Goal: Book appointment/travel/reservation

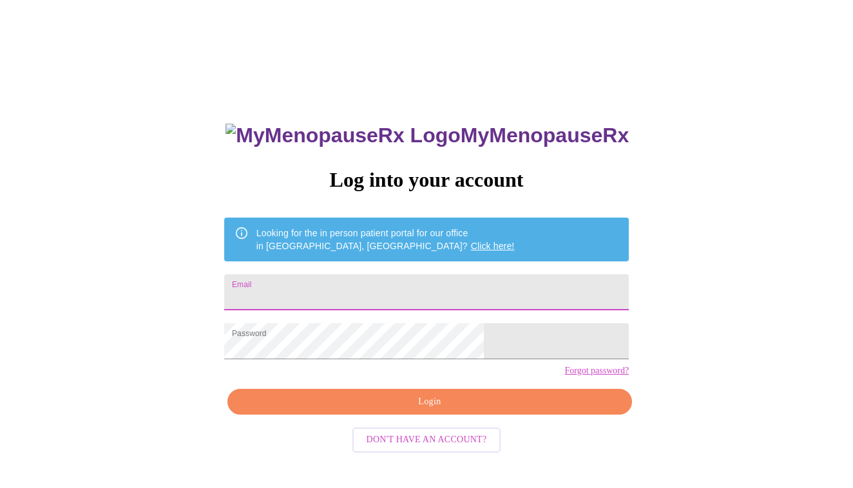
click at [379, 274] on input "Email" at bounding box center [426, 292] width 405 height 36
type input "[EMAIL_ADDRESS][DOMAIN_NAME]"
click at [415, 410] on span "Login" at bounding box center [429, 402] width 375 height 16
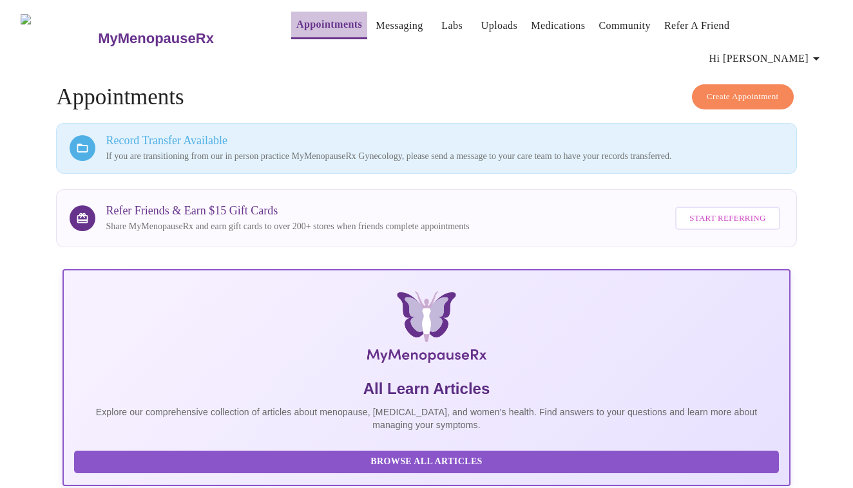
click at [302, 25] on link "Appointments" at bounding box center [329, 24] width 66 height 18
click at [301, 25] on link "Appointments" at bounding box center [329, 24] width 66 height 18
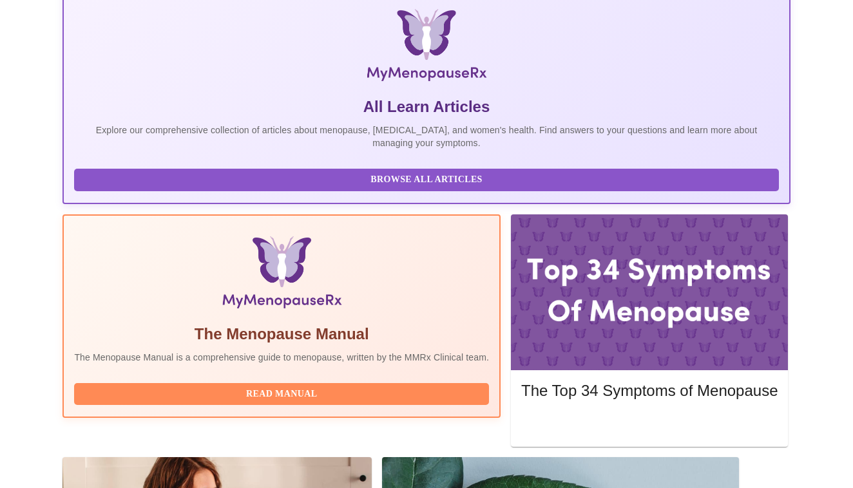
scroll to position [282, 0]
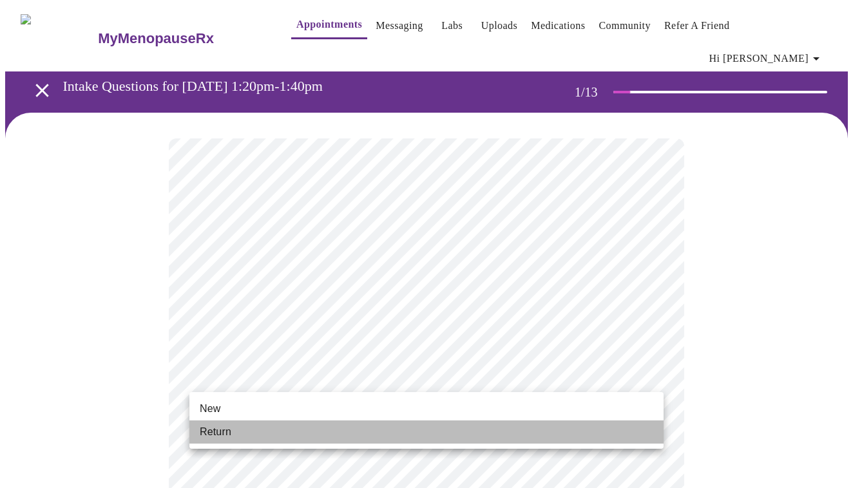
click at [234, 432] on li "Return" at bounding box center [426, 432] width 474 height 23
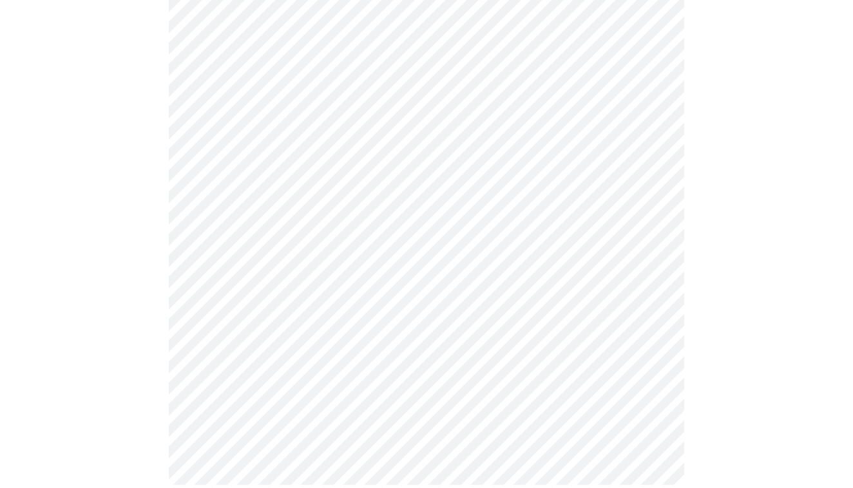
scroll to position [669, 0]
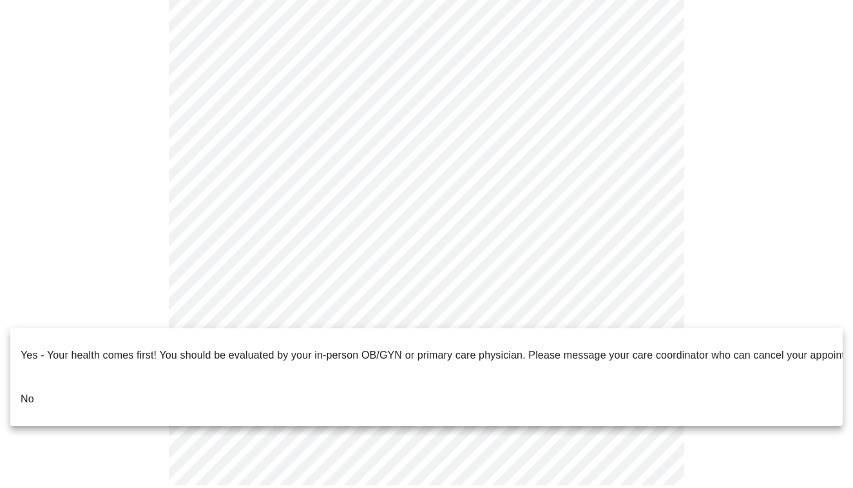
click at [129, 389] on li "No" at bounding box center [426, 399] width 832 height 44
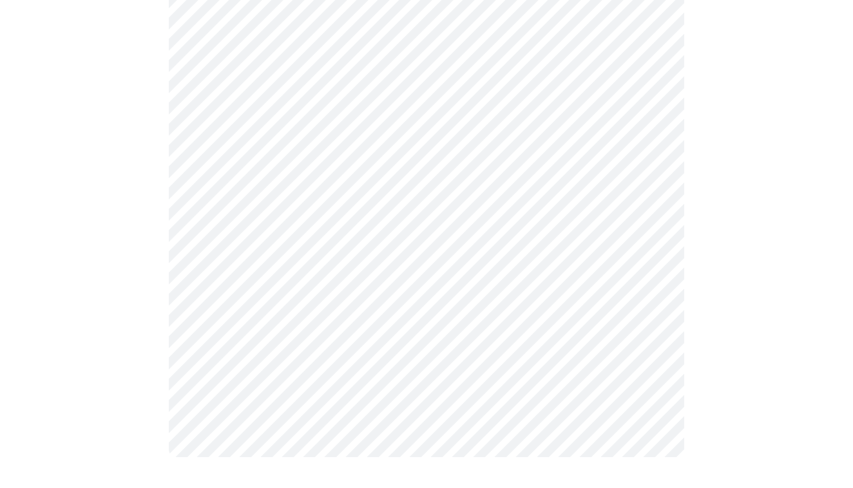
scroll to position [0, 0]
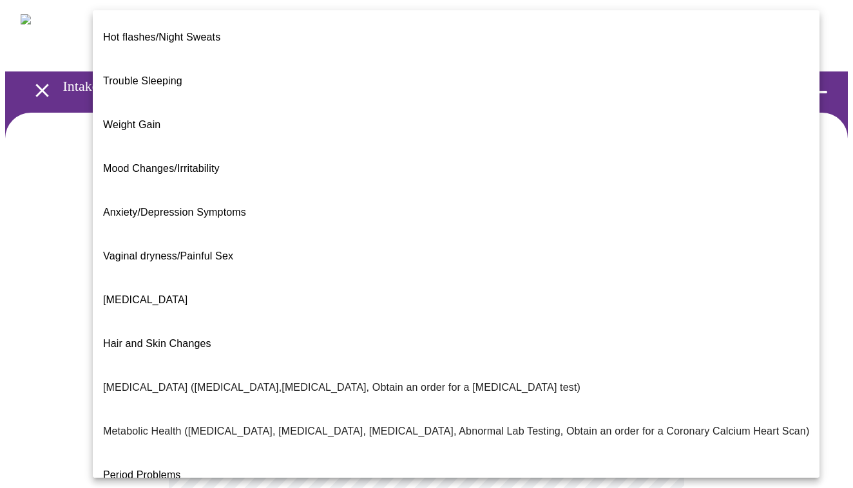
click at [578, 272] on body "MyMenopauseRx Appointments Messaging Labs Uploads Medications Community Refer a…" at bounding box center [426, 400] width 843 height 790
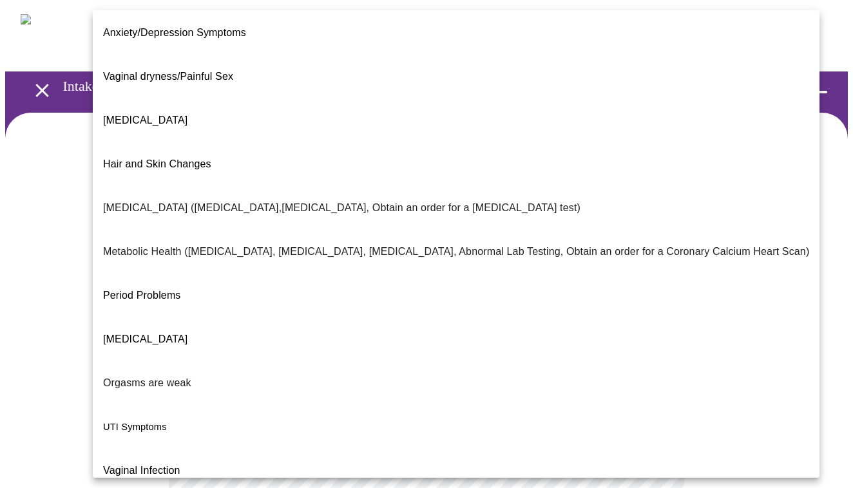
scroll to position [179, 0]
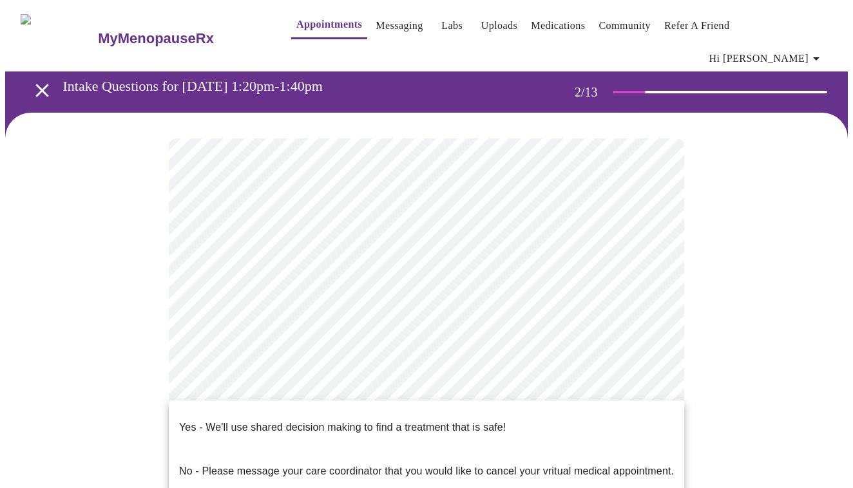
click at [260, 388] on body "MyMenopauseRx Appointments Messaging Labs Uploads Medications Community Refer a…" at bounding box center [426, 396] width 843 height 783
click at [254, 420] on p "Yes - We'll use shared decision making to find a treatment that is safe!" at bounding box center [342, 427] width 327 height 15
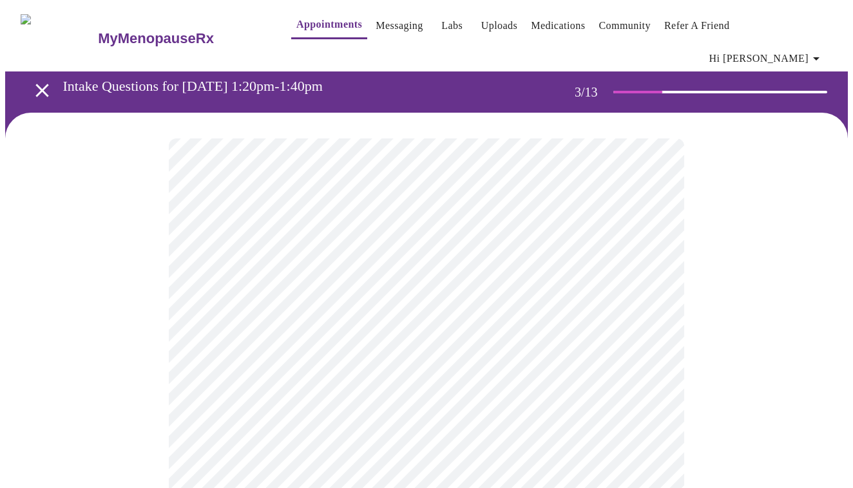
scroll to position [3, 0]
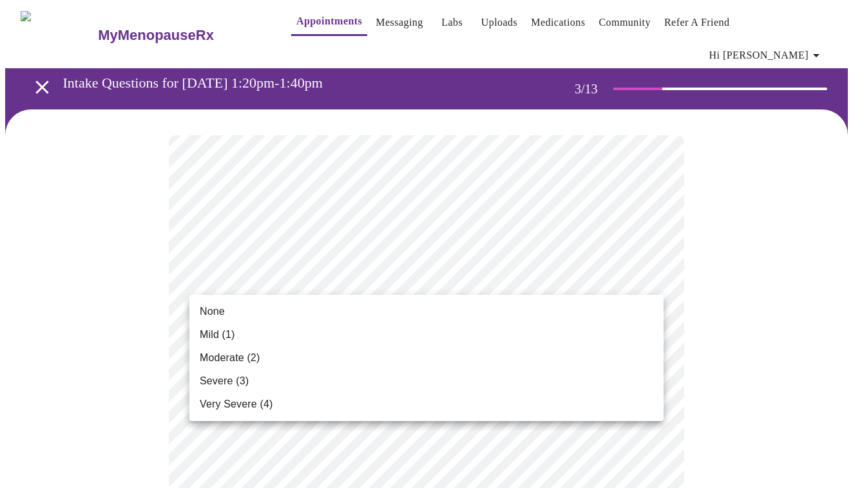
click at [248, 338] on li "Mild (1)" at bounding box center [426, 334] width 474 height 23
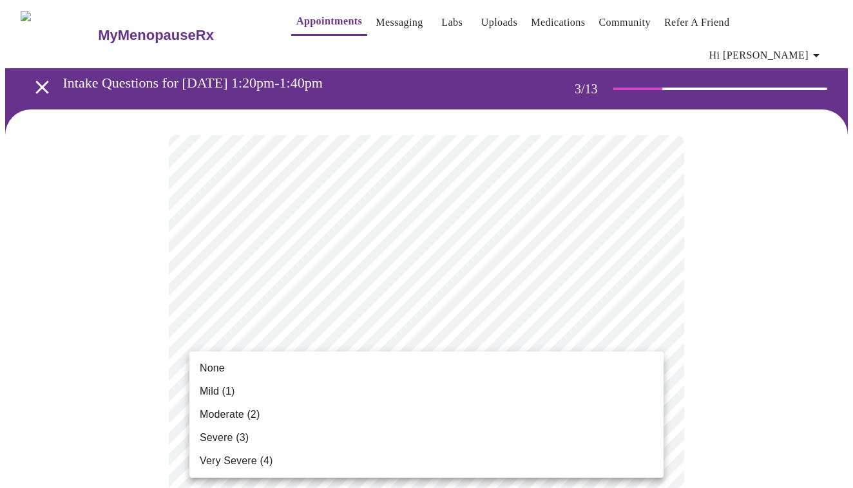
click at [228, 370] on li "None" at bounding box center [426, 368] width 474 height 23
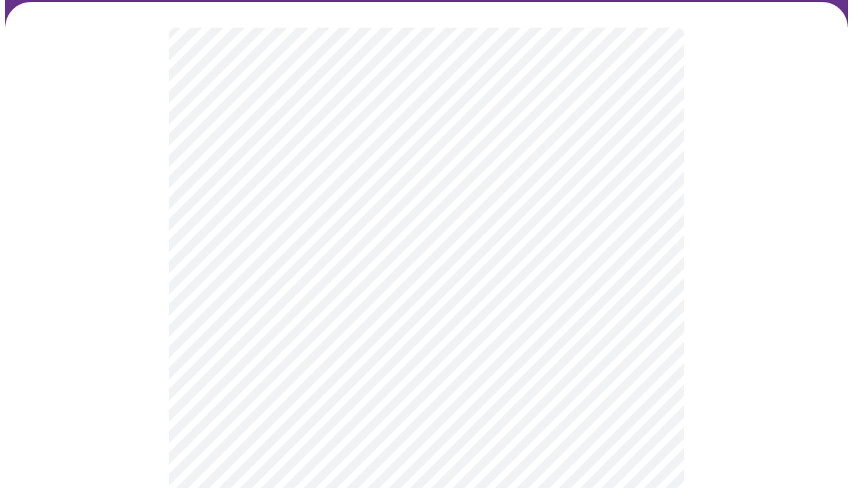
scroll to position [111, 0]
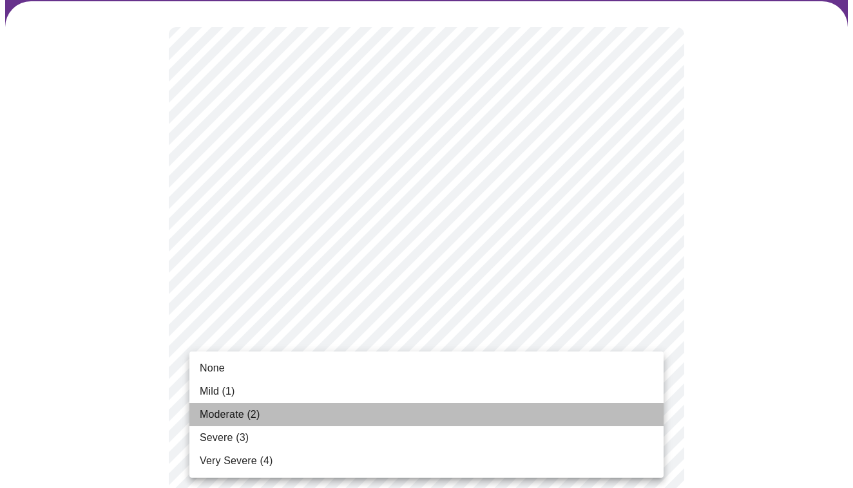
click at [215, 421] on span "Moderate (2)" at bounding box center [230, 414] width 60 height 15
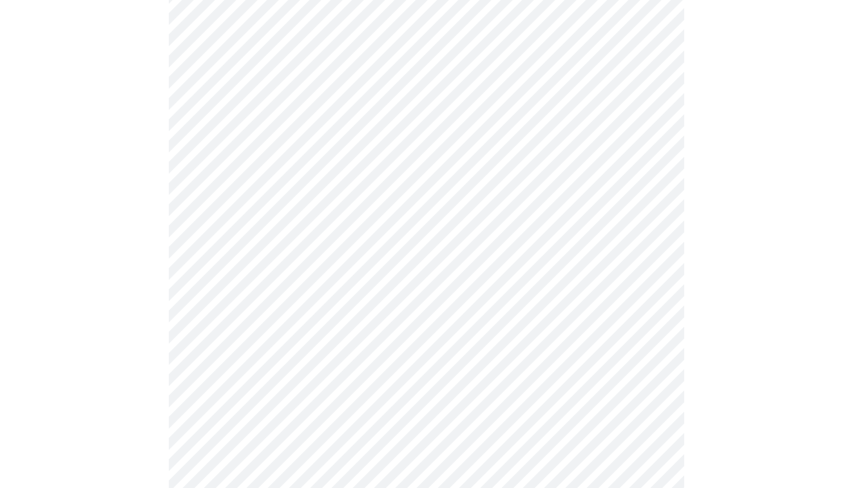
scroll to position [233, 0]
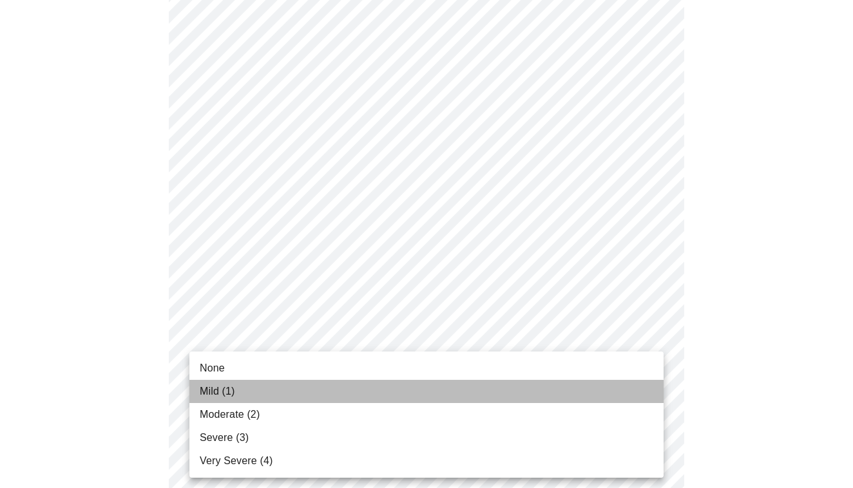
click at [221, 383] on li "Mild (1)" at bounding box center [426, 391] width 474 height 23
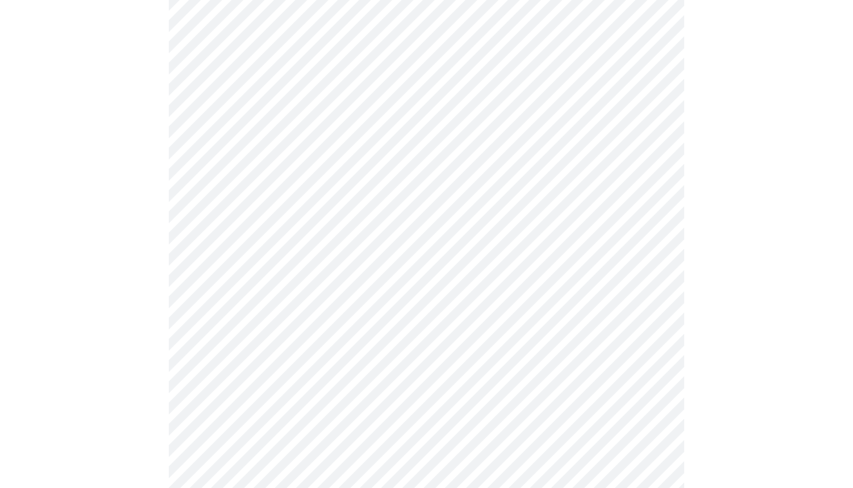
scroll to position [330, 0]
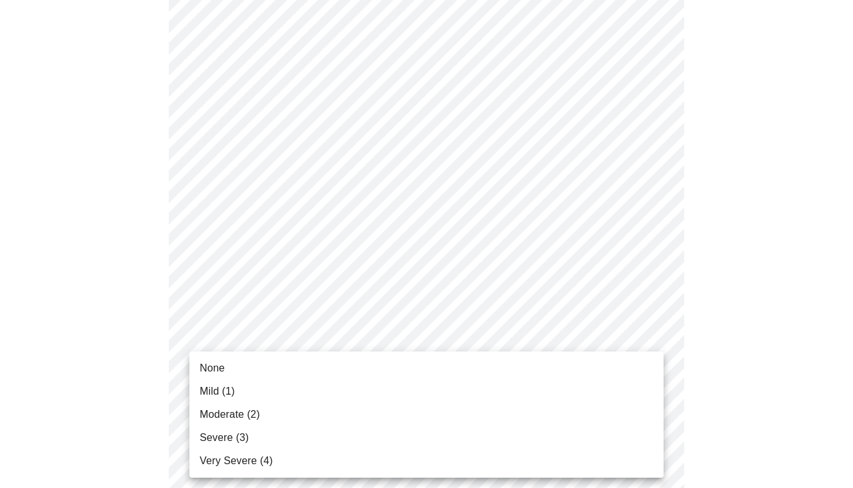
click at [230, 389] on span "Mild (1)" at bounding box center [217, 391] width 35 height 15
click at [230, 415] on body "MyMenopauseRx Appointments Messaging Labs Uploads Medications Community Refer a…" at bounding box center [426, 494] width 843 height 1638
click at [236, 388] on li "Mild (1)" at bounding box center [426, 391] width 474 height 23
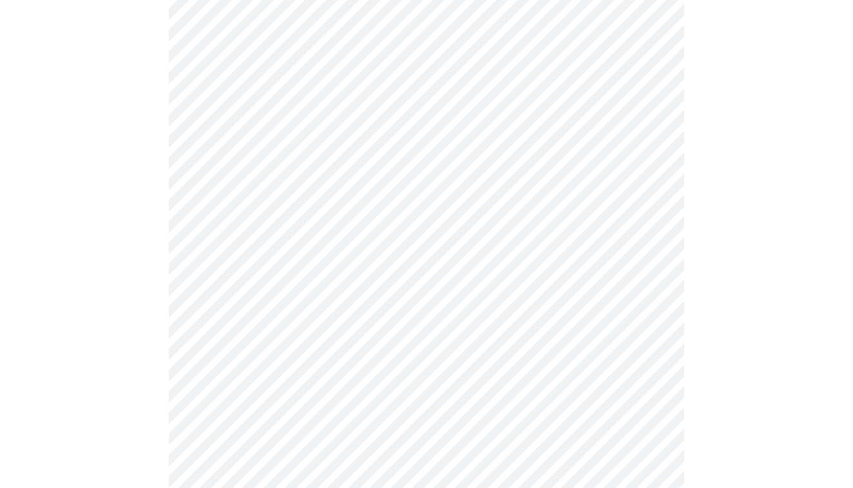
scroll to position [492, 0]
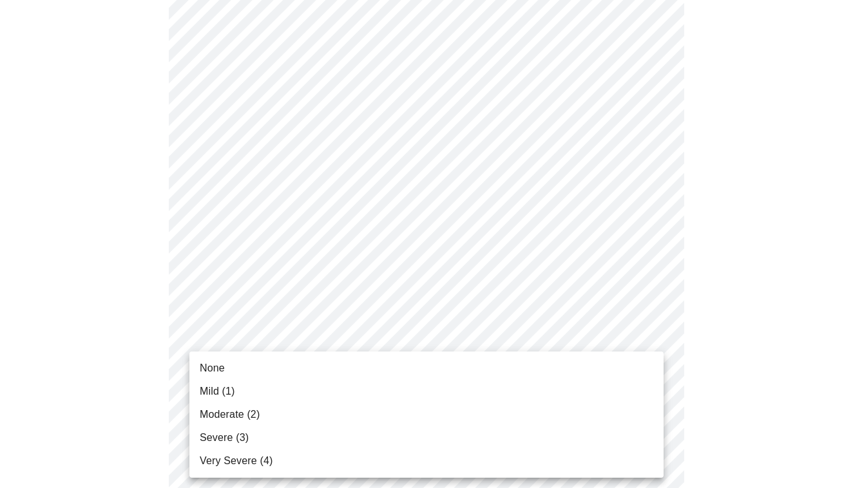
click at [244, 364] on body "MyMenopauseRx Appointments Messaging Labs Uploads Medications Community Refer a…" at bounding box center [426, 323] width 843 height 1620
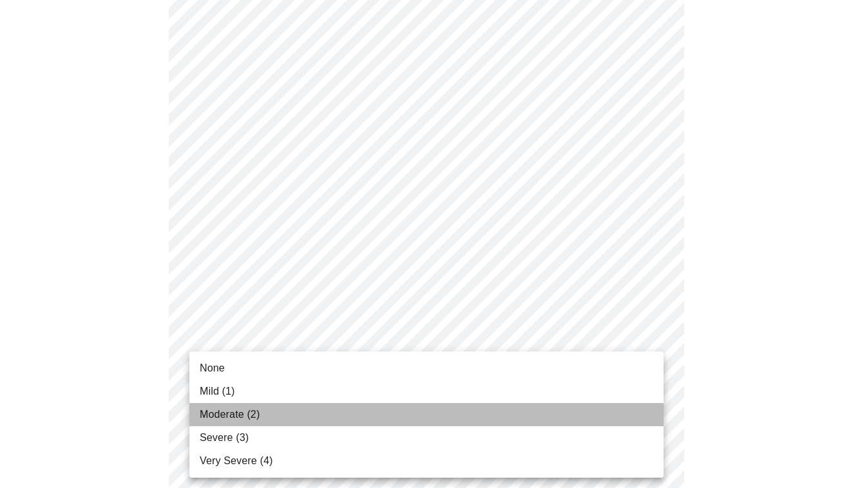
click at [236, 415] on span "Moderate (2)" at bounding box center [230, 414] width 60 height 15
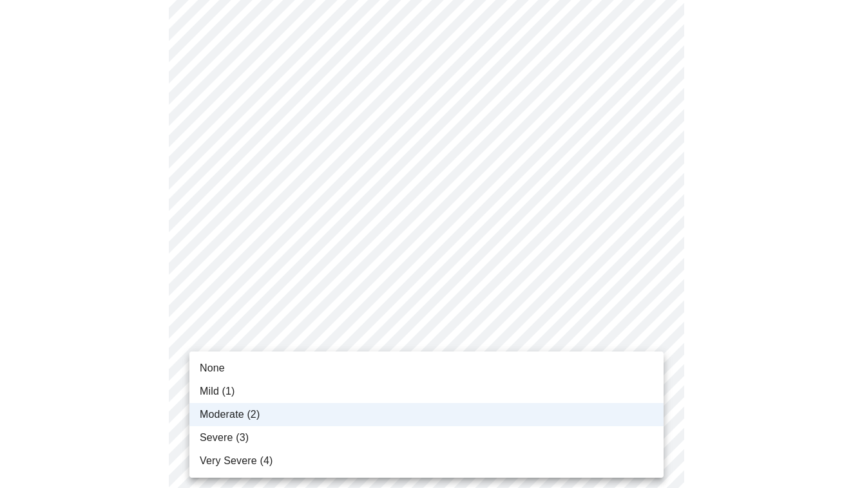
click at [254, 361] on body "MyMenopauseRx Appointments Messaging Labs Uploads Medications Community Refer a…" at bounding box center [426, 314] width 843 height 1603
click at [230, 386] on span "Mild (1)" at bounding box center [217, 391] width 35 height 15
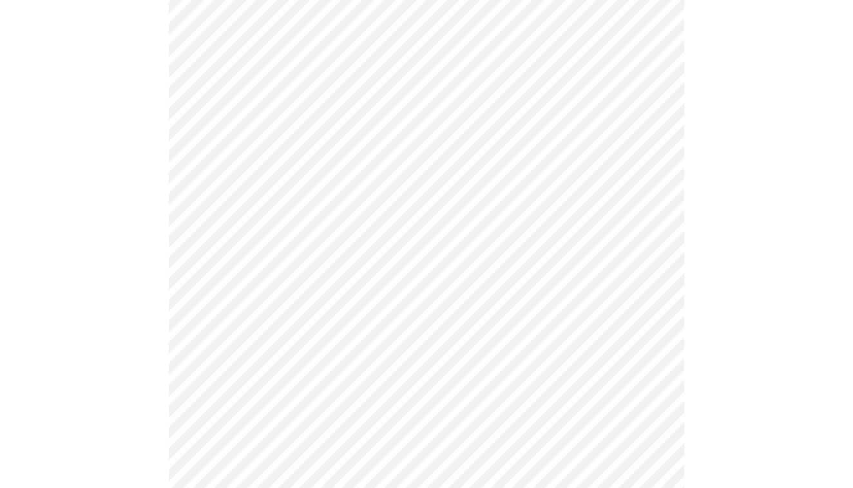
scroll to position [604, 0]
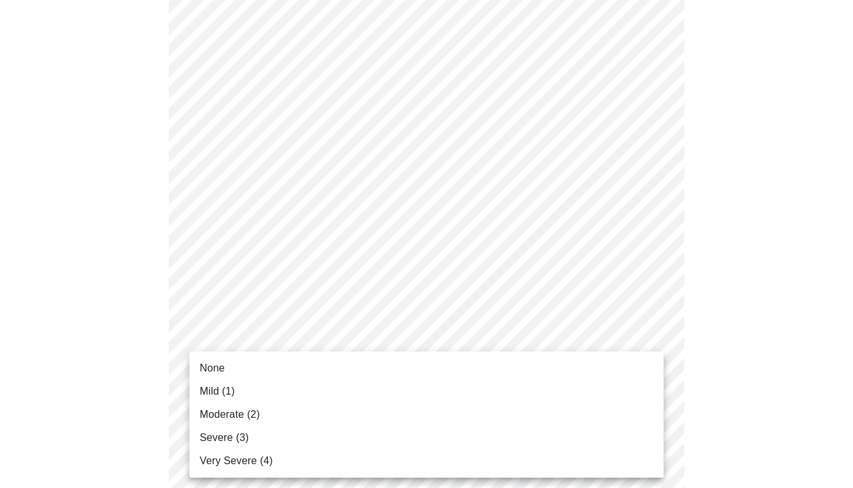
click at [236, 358] on body "MyMenopauseRx Appointments Messaging Labs Uploads Medications Community Refer a…" at bounding box center [426, 202] width 843 height 1603
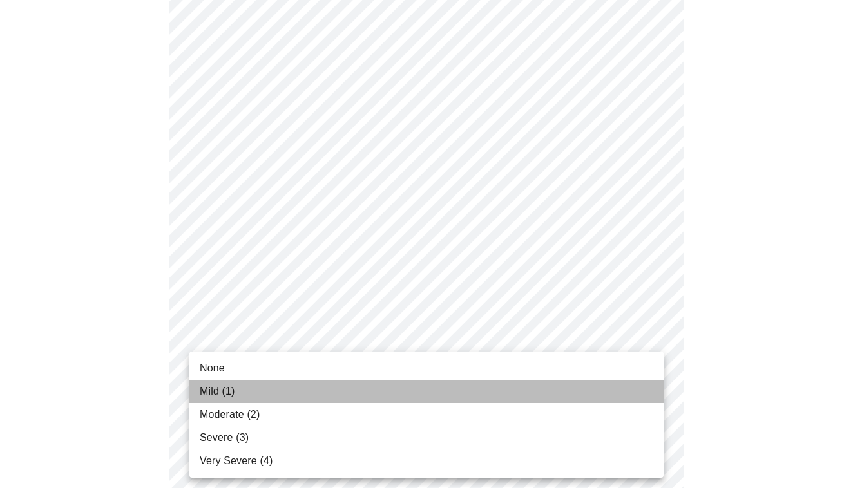
click at [222, 387] on span "Mild (1)" at bounding box center [217, 391] width 35 height 15
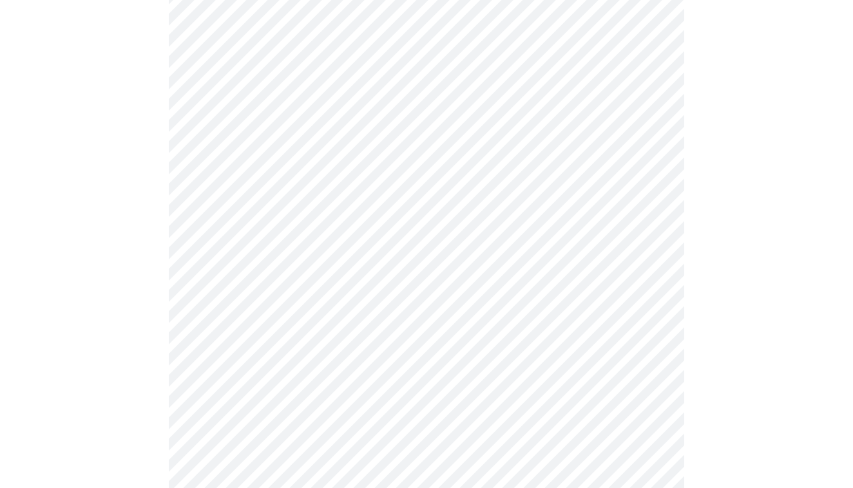
scroll to position [681, 0]
click at [222, 387] on body "MyMenopauseRx Appointments Messaging Labs Uploads Medications Community Refer a…" at bounding box center [426, 116] width 843 height 1585
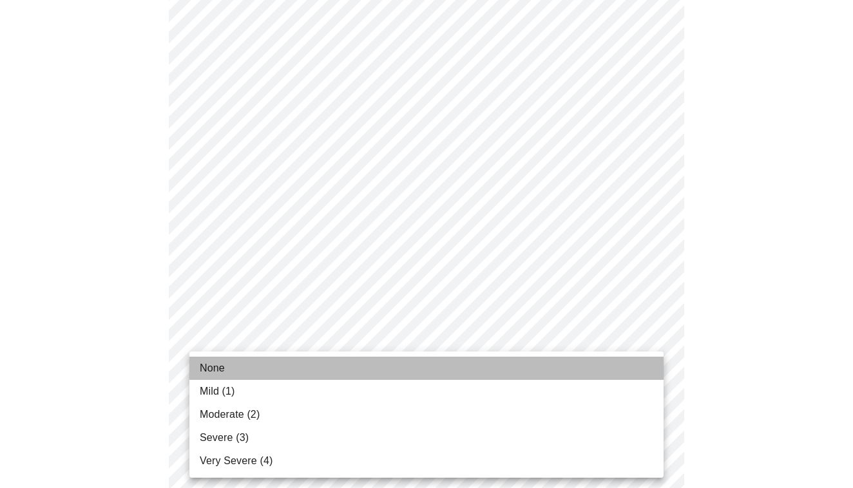
click at [225, 362] on li "None" at bounding box center [426, 368] width 474 height 23
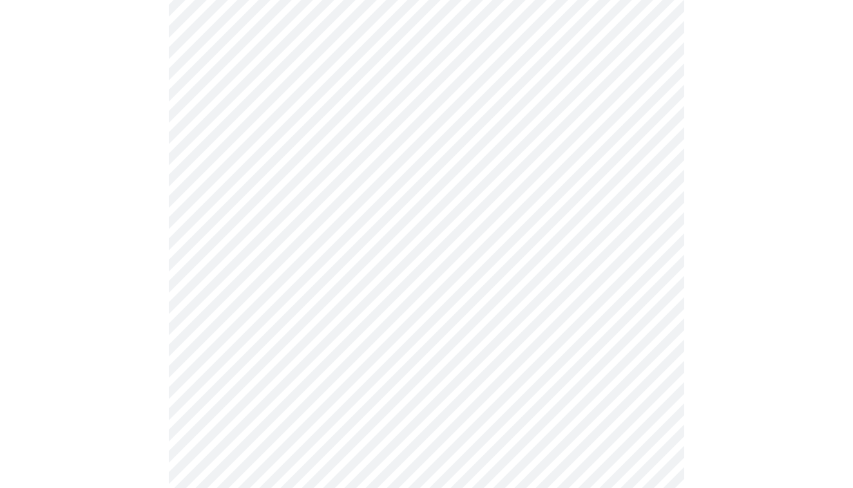
scroll to position [794, 0]
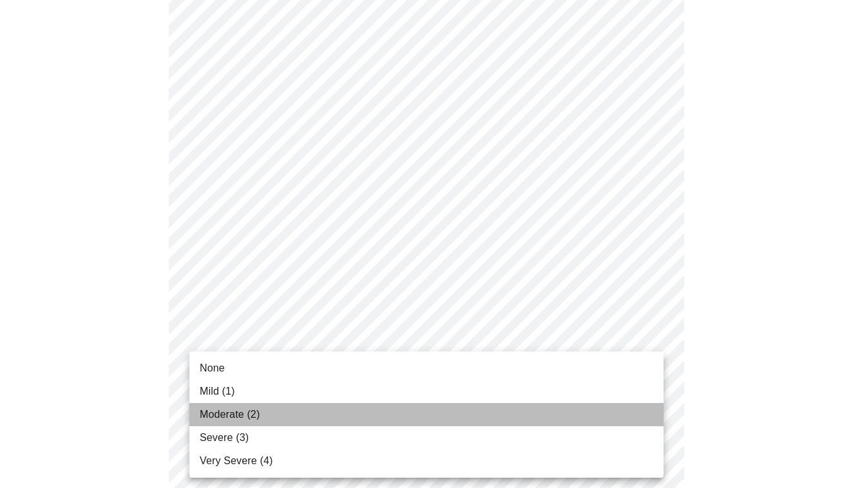
click at [214, 409] on span "Moderate (2)" at bounding box center [230, 414] width 60 height 15
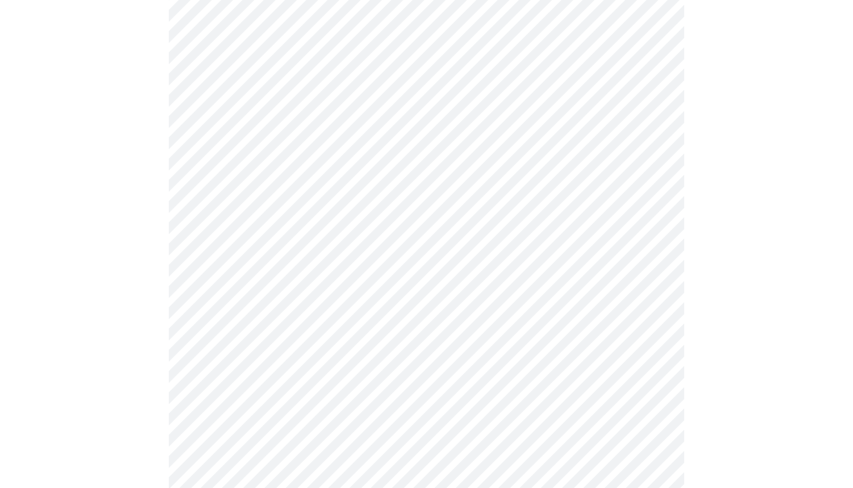
scroll to position [924, 0]
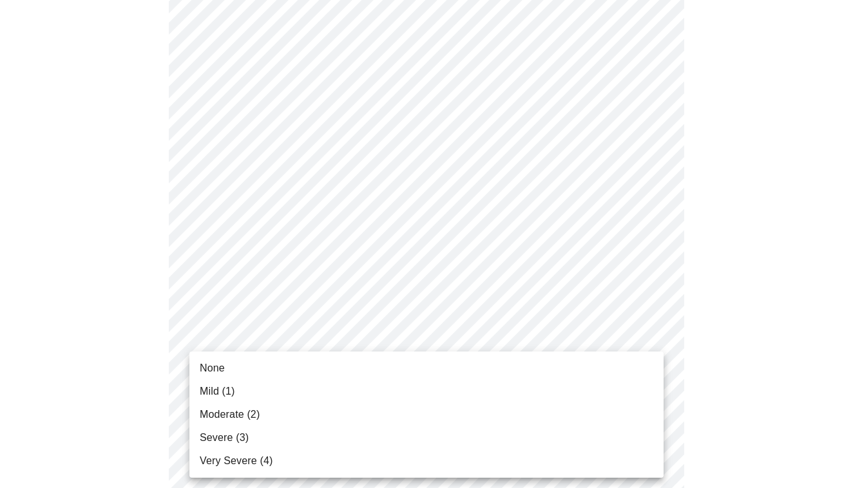
click at [215, 385] on span "Mild (1)" at bounding box center [217, 391] width 35 height 15
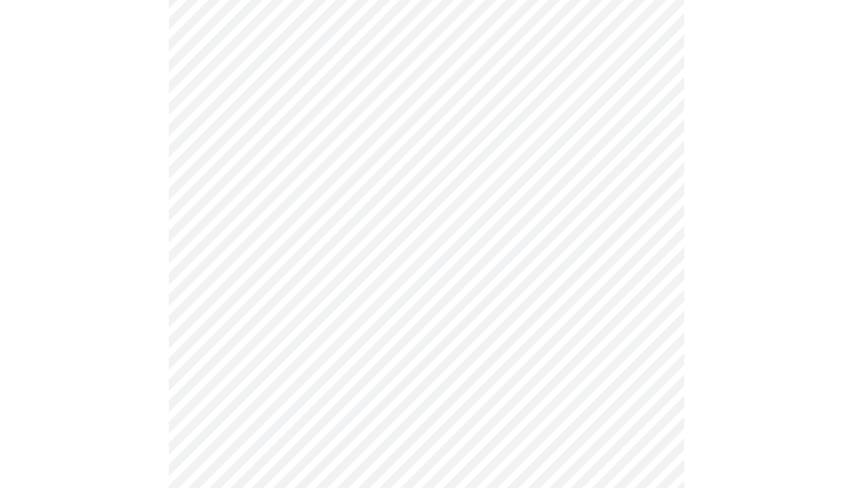
scroll to position [519, 0]
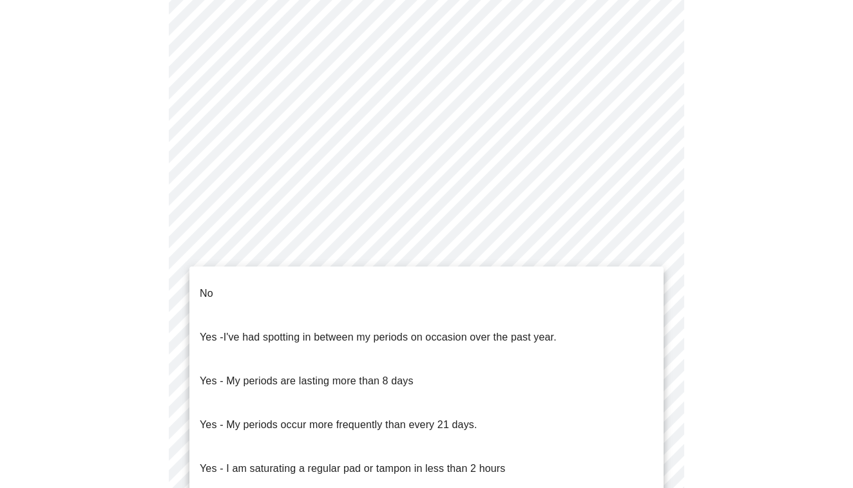
click at [260, 265] on body "MyMenopauseRx Appointments Messaging Labs Uploads Medications Community Refer a…" at bounding box center [426, 130] width 843 height 1286
click at [242, 332] on span "I've had spotting in between my periods on occasion over the past year." at bounding box center [390, 337] width 333 height 11
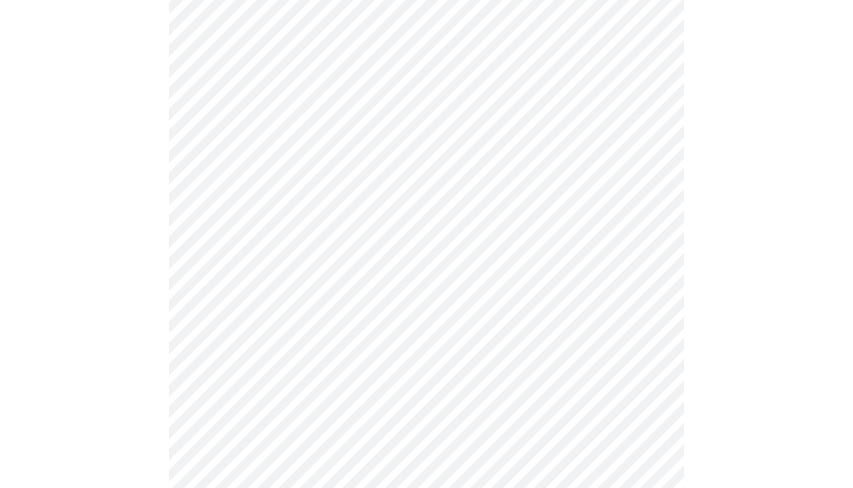
click at [238, 363] on body "MyMenopauseRx Appointments Messaging Labs Uploads Medications Community Refer a…" at bounding box center [426, 126] width 843 height 1279
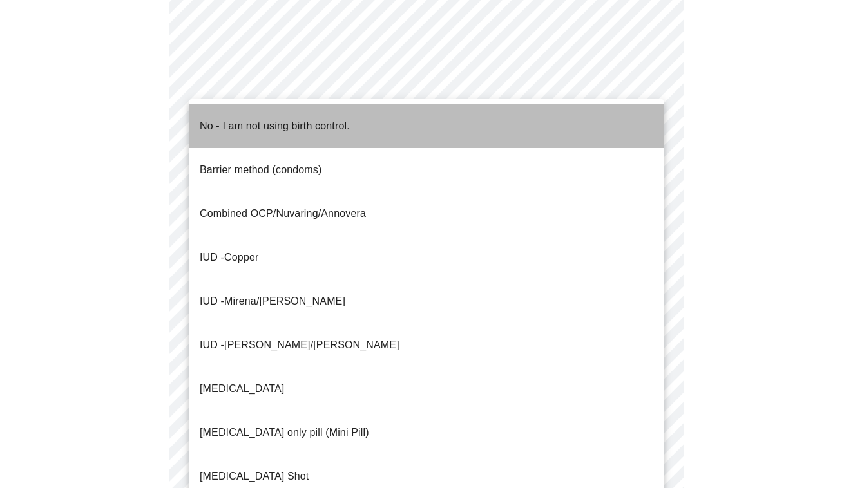
click at [308, 119] on p "No - I am not using birth control." at bounding box center [275, 126] width 150 height 15
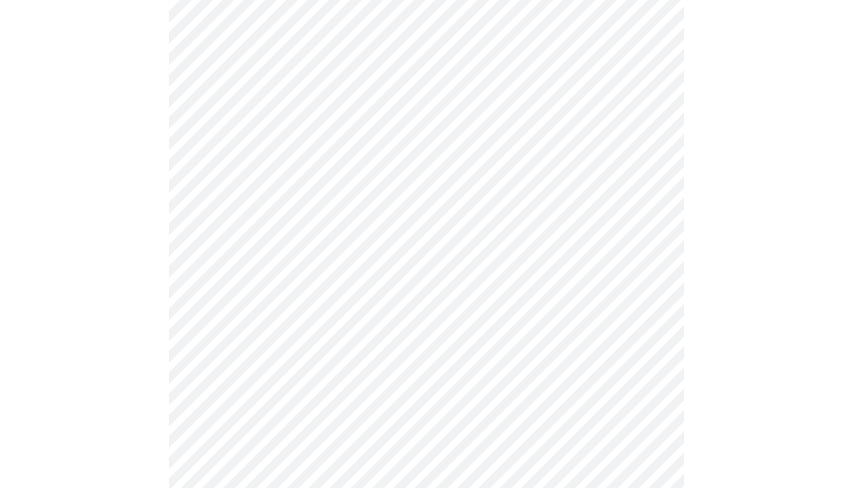
scroll to position [700, 0]
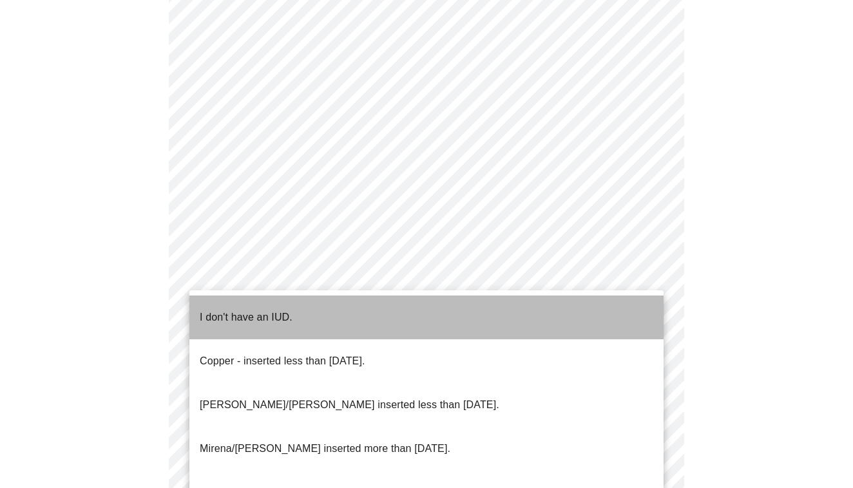
click at [239, 298] on li "I don't have an IUD." at bounding box center [426, 318] width 474 height 44
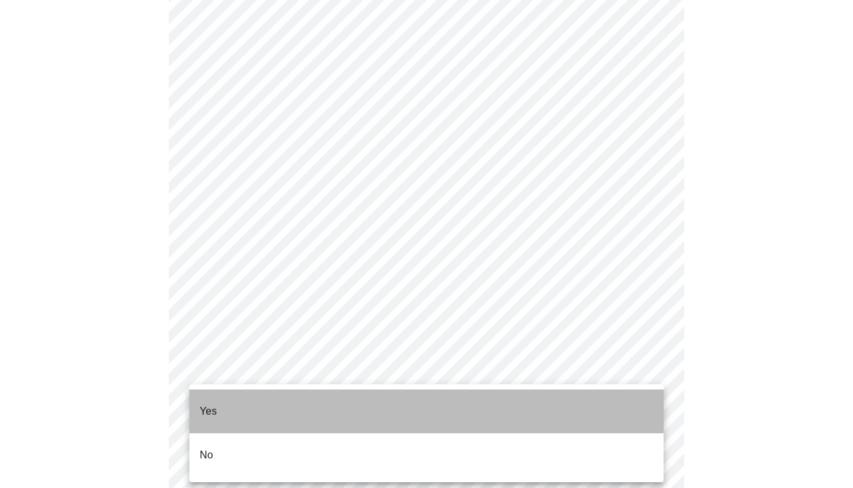
click at [227, 397] on li "Yes" at bounding box center [426, 412] width 474 height 44
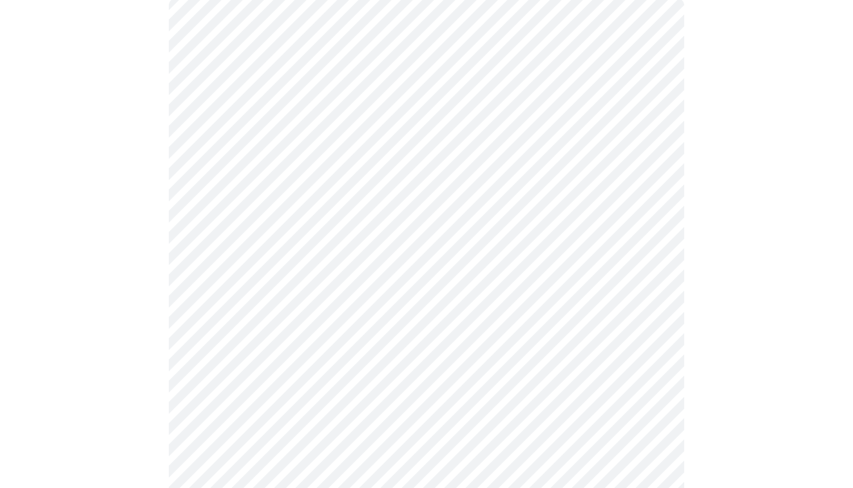
scroll to position [142, 0]
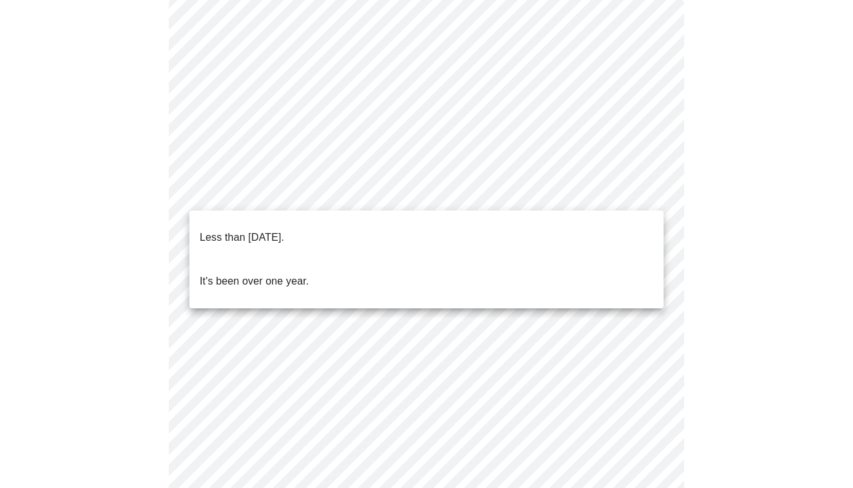
click at [290, 195] on body "MyMenopauseRx Appointments Messaging Labs Uploads Medications Community Refer a…" at bounding box center [426, 393] width 843 height 1060
click at [279, 230] on p "Less than [DATE]." at bounding box center [242, 237] width 84 height 15
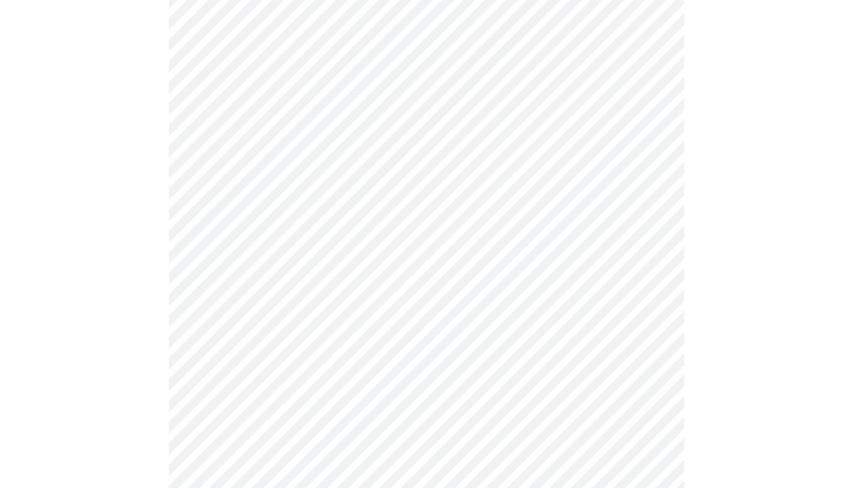
click at [262, 304] on body "MyMenopauseRx Appointments Messaging Labs Uploads Medications Community Refer a…" at bounding box center [426, 389] width 843 height 1053
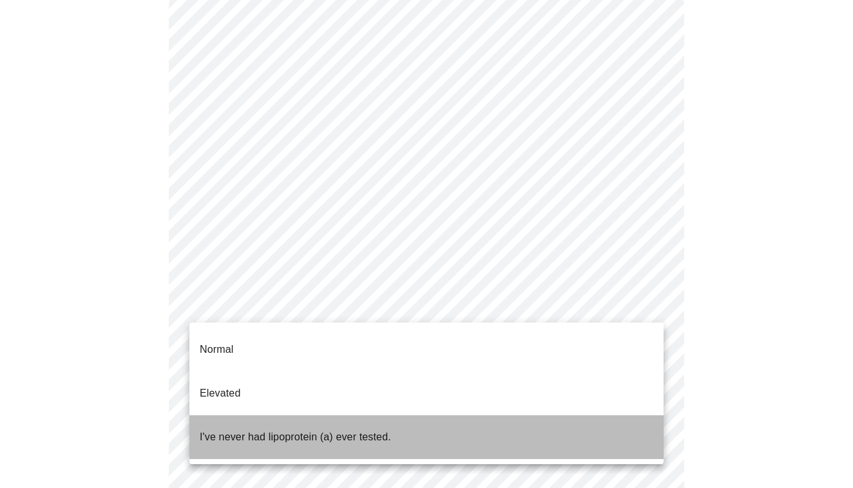
click at [223, 430] on p "I've never had lipoprotein (a) ever tested." at bounding box center [295, 437] width 191 height 15
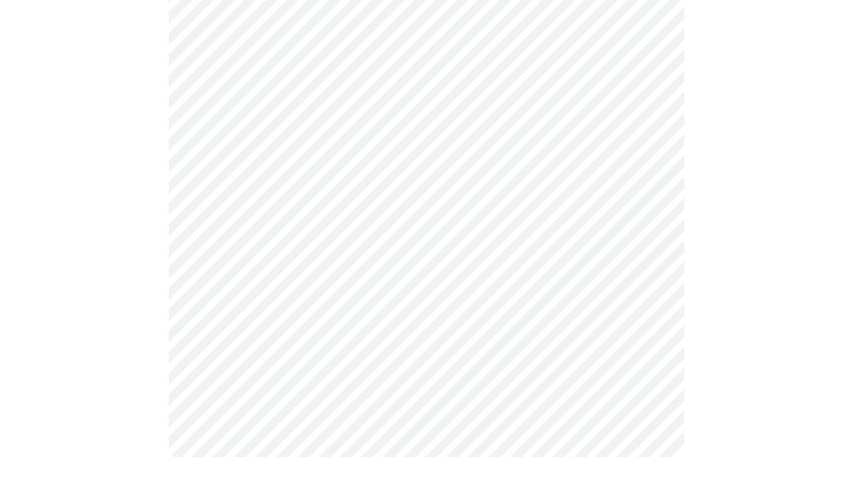
scroll to position [0, 0]
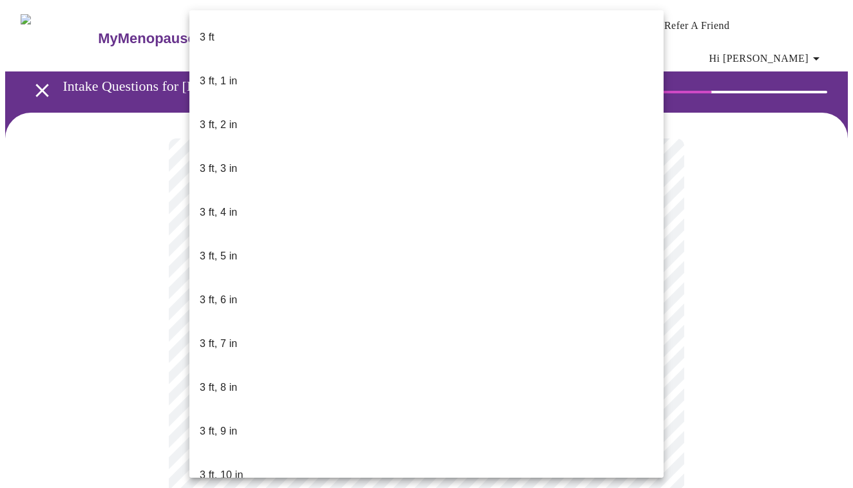
click at [395, 367] on body "MyMenopauseRx Appointments Messaging Labs Uploads Medications Community Refer a…" at bounding box center [426, 357] width 843 height 705
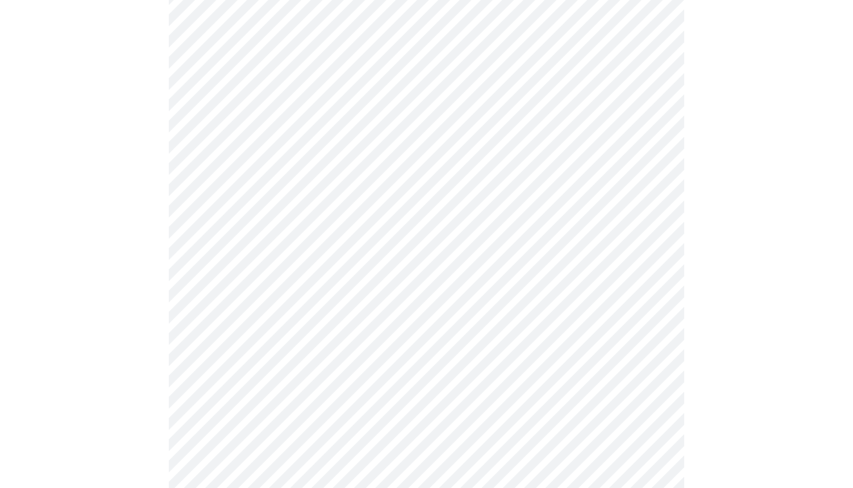
scroll to position [3420, 0]
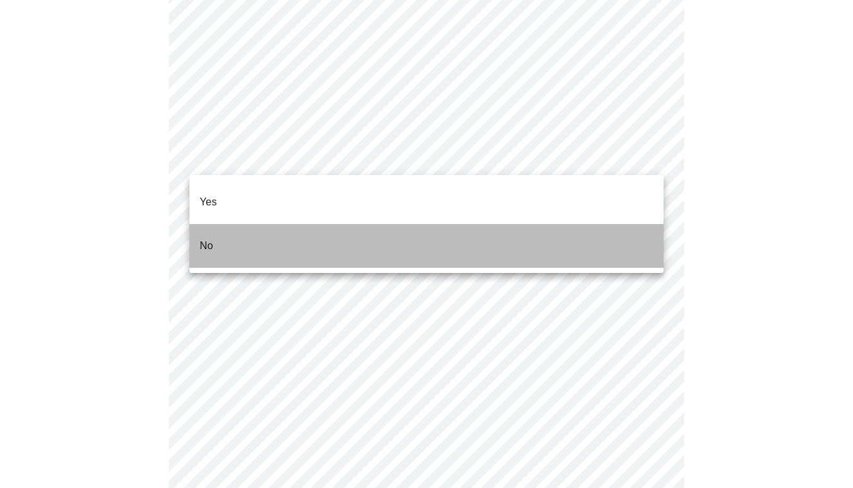
click at [208, 238] on p "No" at bounding box center [207, 245] width 14 height 15
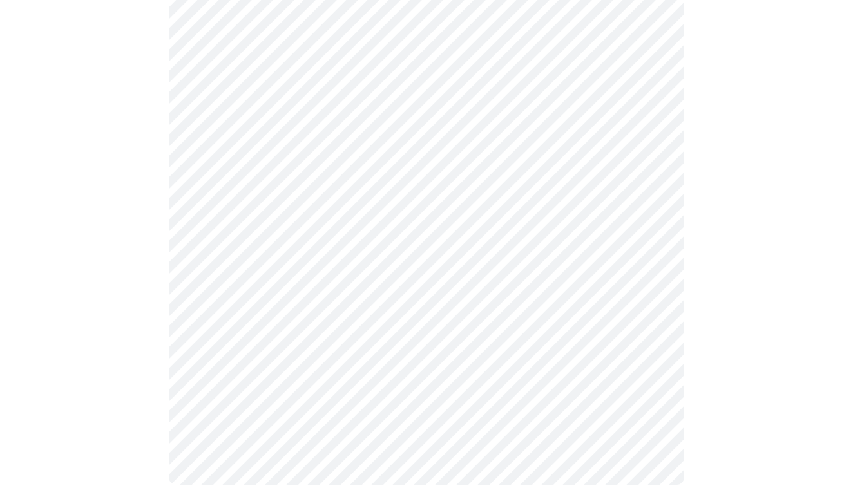
scroll to position [769, 0]
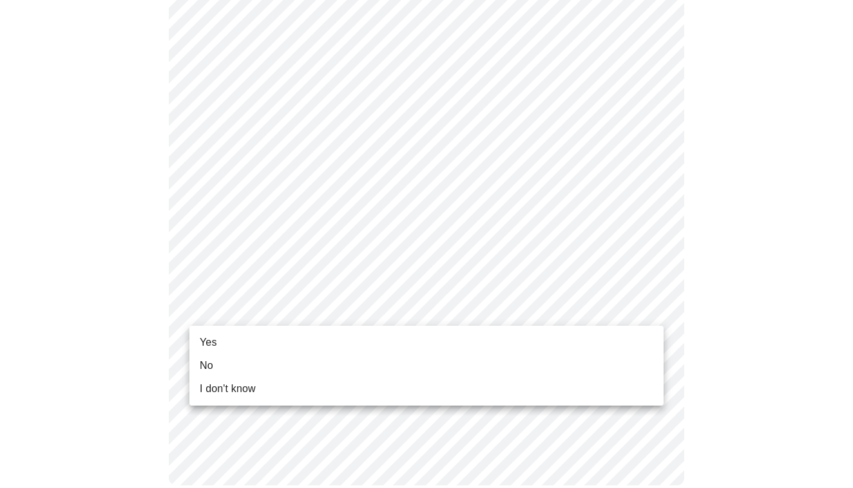
click at [218, 341] on li "Yes" at bounding box center [426, 342] width 474 height 23
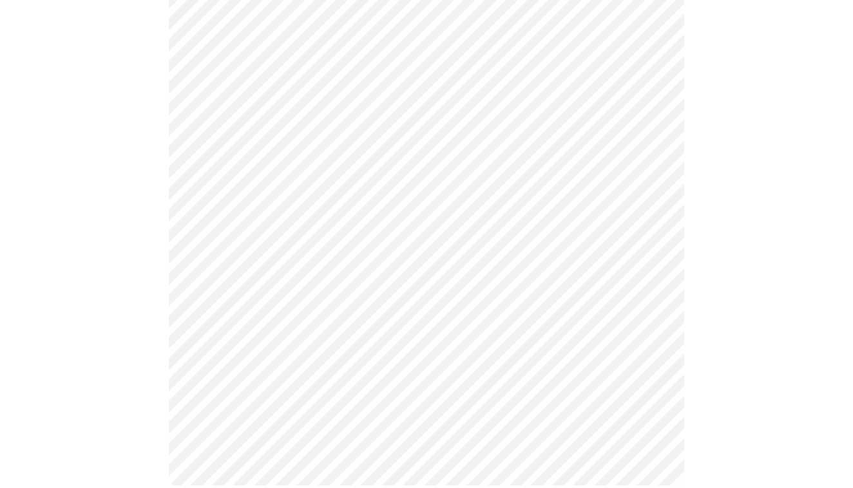
scroll to position [0, 0]
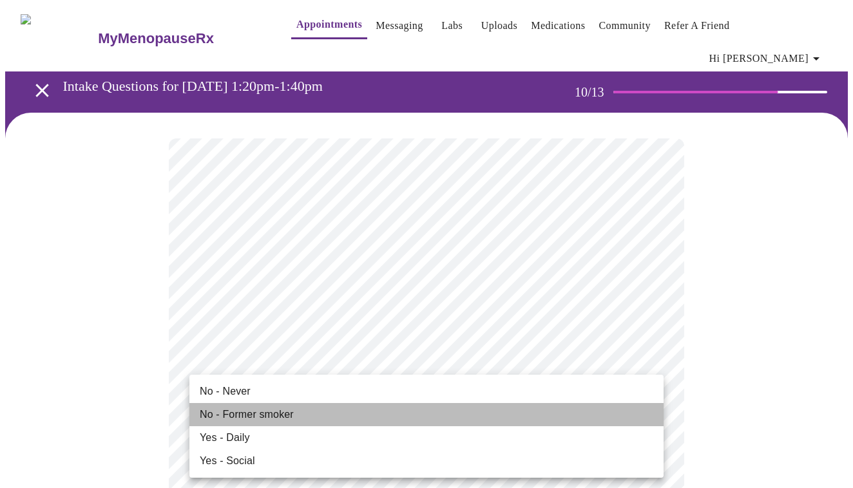
click at [323, 415] on li "No - Former smoker" at bounding box center [426, 414] width 474 height 23
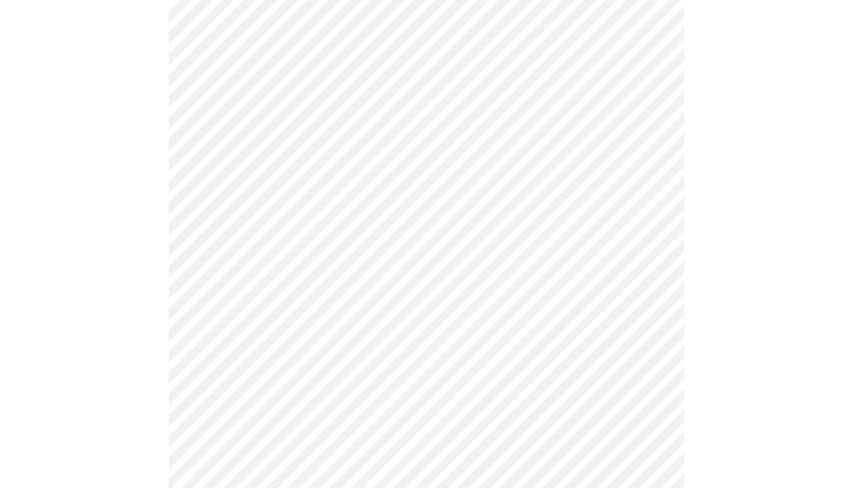
scroll to position [1073, 0]
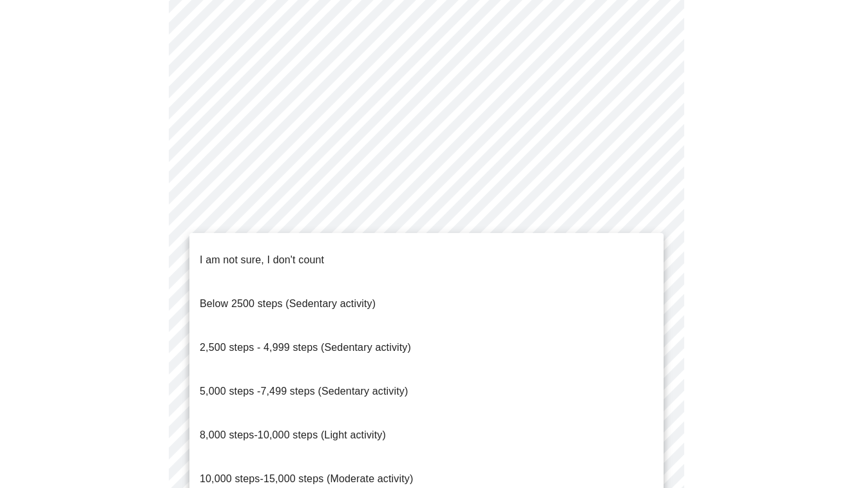
click at [222, 473] on span "10,000 steps-15,000 steps (Moderate activity)" at bounding box center [306, 478] width 213 height 11
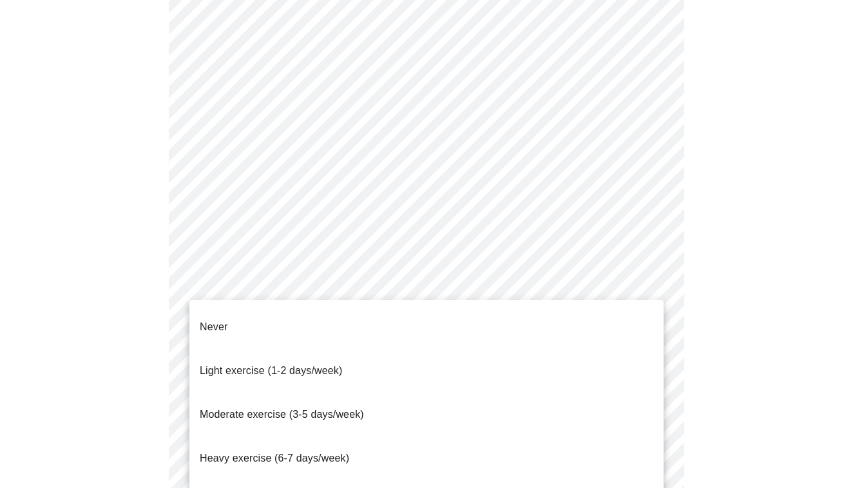
click at [238, 365] on span "Light exercise (1-2 days/week)" at bounding box center [271, 370] width 143 height 11
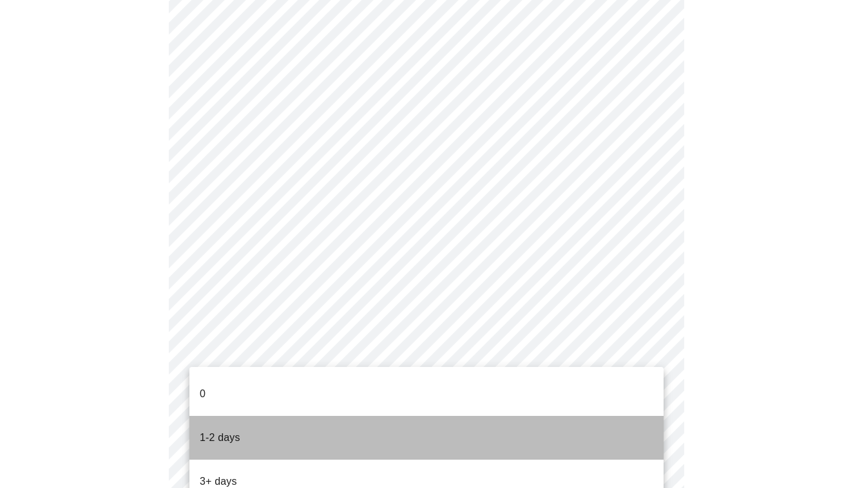
click at [227, 430] on p "1-2 days" at bounding box center [220, 437] width 41 height 15
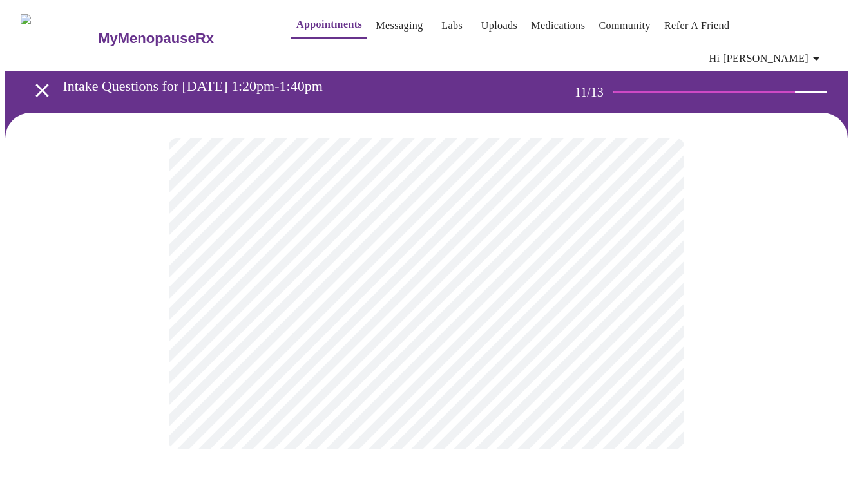
scroll to position [0, 0]
click at [538, 260] on body "MyMenopauseRx Appointments Messaging Labs Uploads Medications Community Refer a…" at bounding box center [426, 228] width 843 height 446
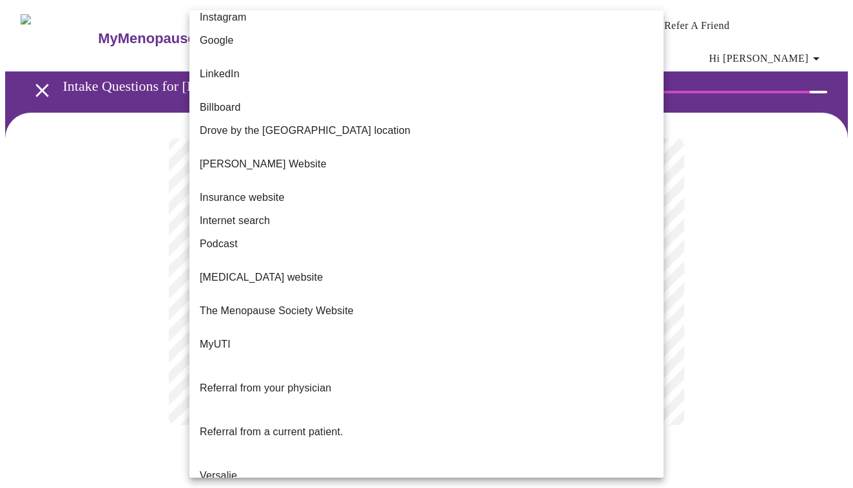
scroll to position [76, 0]
click at [234, 214] on span "Internet search" at bounding box center [235, 221] width 70 height 15
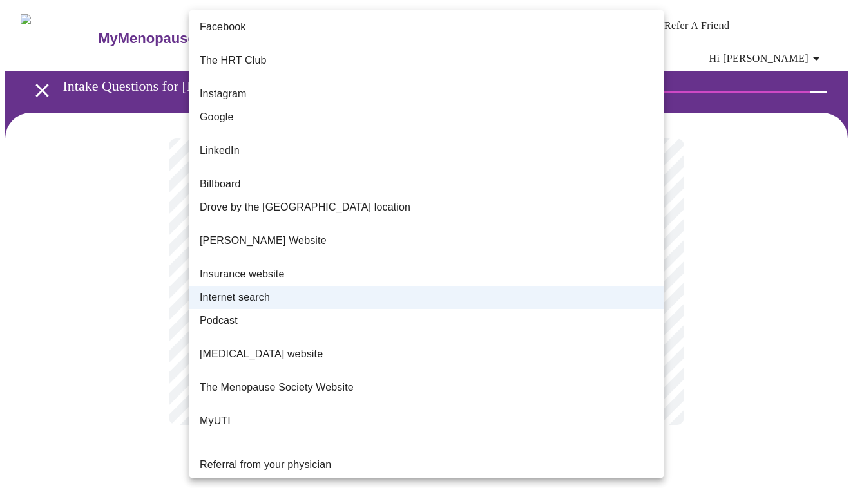
click at [408, 256] on body "MyMenopauseRx Appointments Messaging Labs Uploads Medications Community Refer a…" at bounding box center [426, 228] width 843 height 446
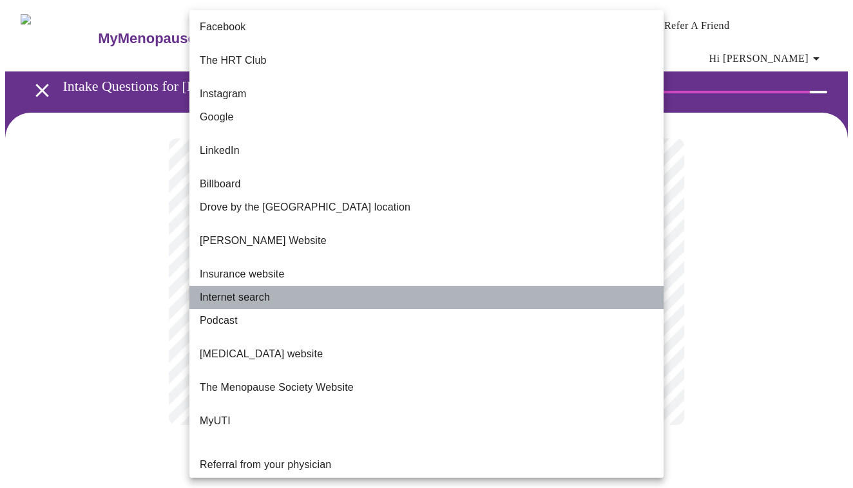
click at [279, 286] on li "Internet search" at bounding box center [426, 297] width 474 height 23
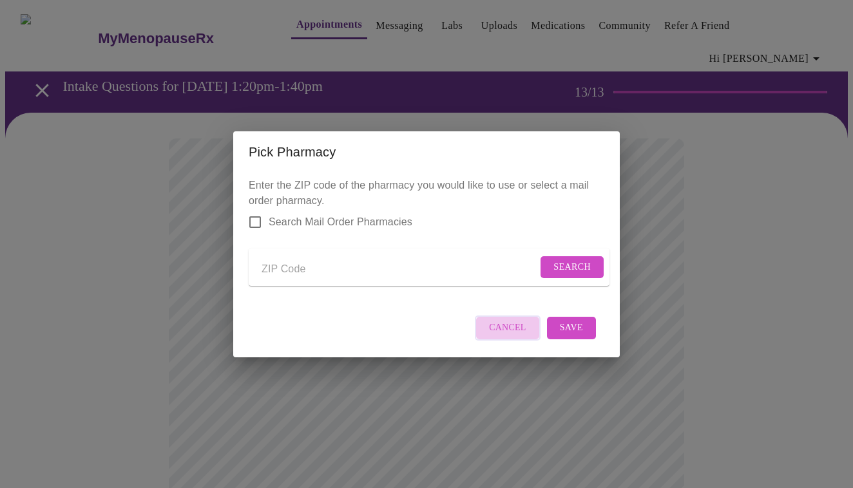
click at [515, 329] on button "Cancel" at bounding box center [508, 328] width 66 height 25
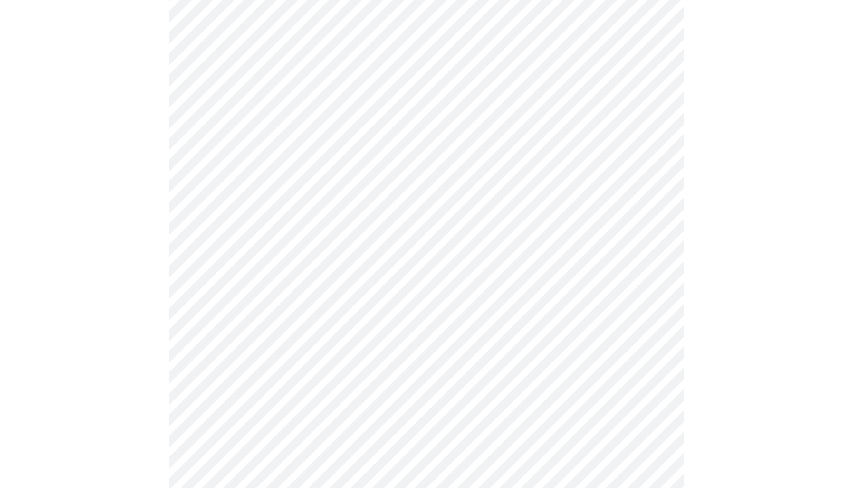
scroll to position [472, 0]
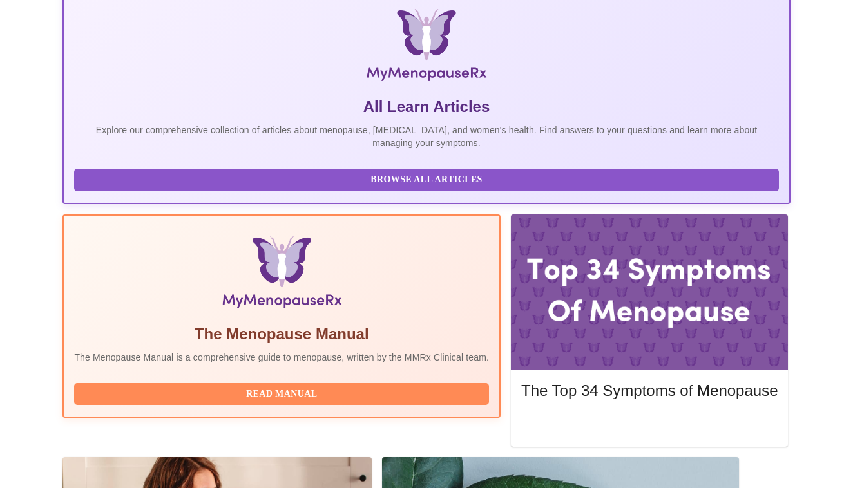
scroll to position [282, 0]
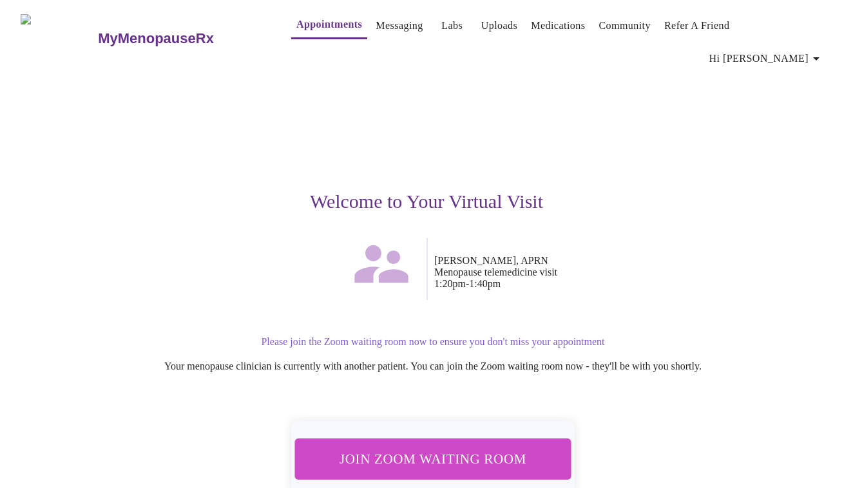
click at [461, 447] on span "Join Zoom Waiting Room" at bounding box center [432, 459] width 245 height 24
